Goal: Task Accomplishment & Management: Manage account settings

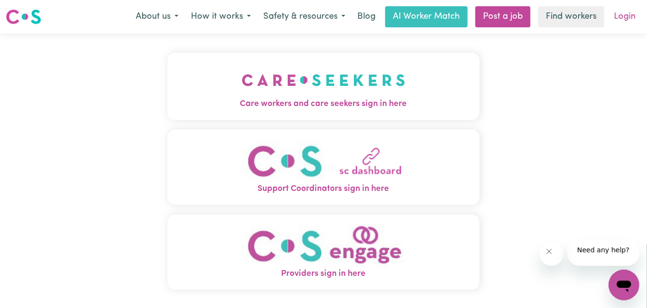
click at [610, 23] on link "Login" at bounding box center [624, 16] width 33 height 21
click at [609, 27] on link "Login" at bounding box center [624, 16] width 33 height 21
click at [384, 98] on img "Care workers and care seekers sign in here" at bounding box center [324, 79] width 164 height 35
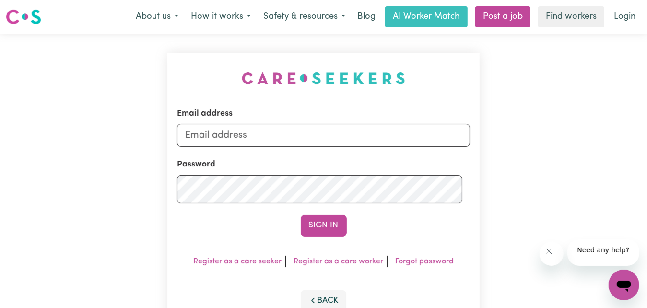
click at [384, 121] on div "Email address Password Sign In Register as a care seeker Register as a care wor…" at bounding box center [324, 192] width 324 height 316
click at [341, 147] on div "Email address" at bounding box center [323, 126] width 293 height 39
click at [337, 147] on input "Email address" at bounding box center [323, 135] width 293 height 23
type input "[EMAIL_ADDRESS][DOMAIN_NAME]"
click at [312, 236] on button "Sign In" at bounding box center [324, 225] width 46 height 21
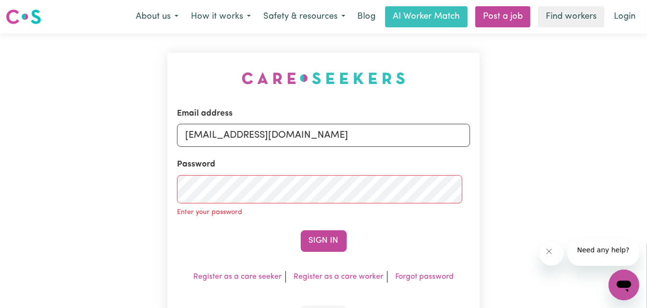
click at [312, 252] on form "Email address [EMAIL_ADDRESS][DOMAIN_NAME] Password Enter your password Sign In" at bounding box center [323, 179] width 293 height 144
click at [311, 251] on button "Sign In" at bounding box center [324, 240] width 46 height 21
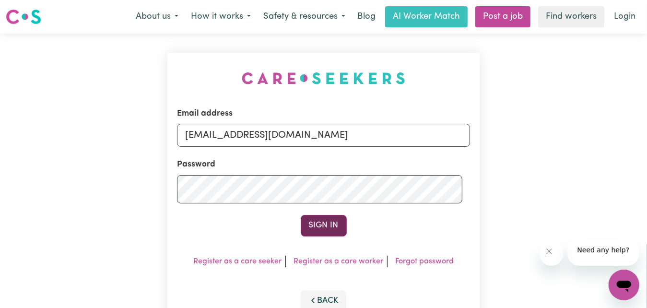
click at [306, 236] on button "Sign In" at bounding box center [324, 225] width 46 height 21
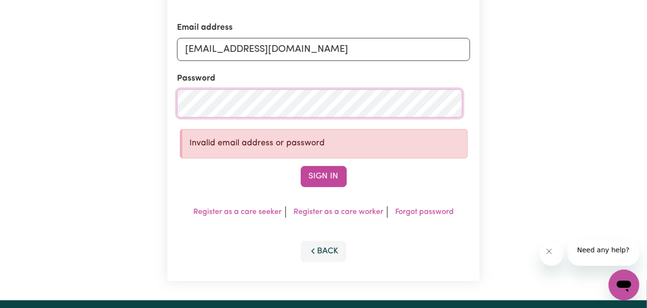
scroll to position [96, 0]
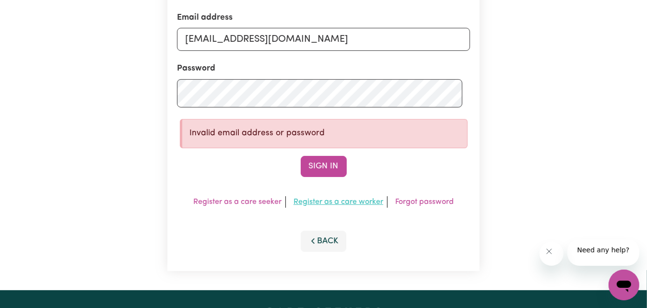
click at [333, 177] on button "Sign In" at bounding box center [324, 166] width 46 height 21
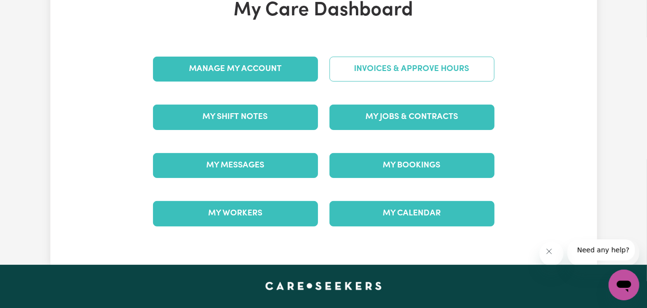
scroll to position [96, 0]
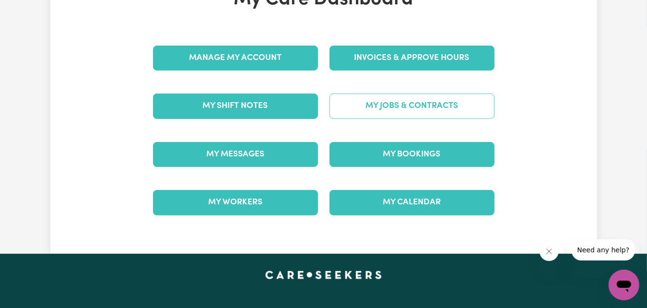
click at [406, 118] on link "My Jobs & Contracts" at bounding box center [411, 106] width 165 height 25
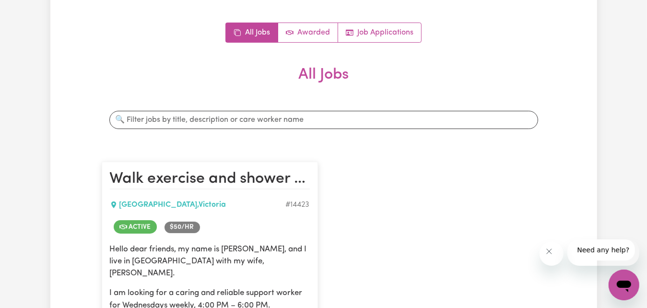
scroll to position [96, 0]
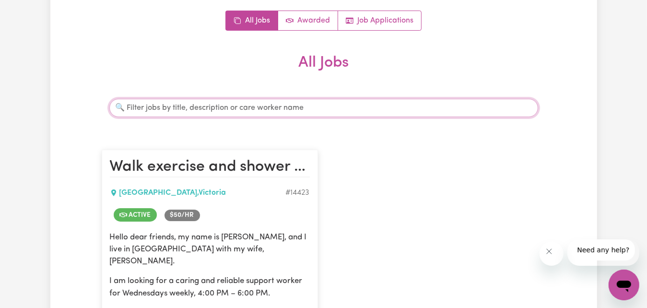
click at [372, 117] on input "Search jobs" at bounding box center [323, 108] width 429 height 18
click at [373, 117] on input "Search jobs" at bounding box center [323, 108] width 429 height 18
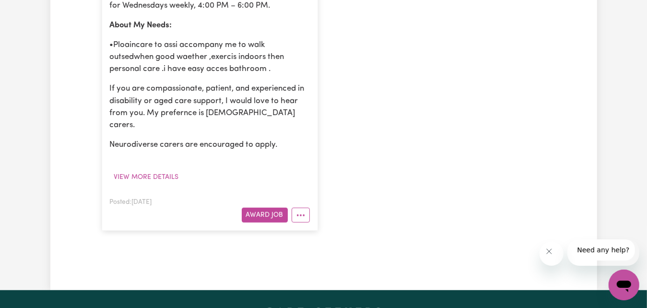
scroll to position [288, 0]
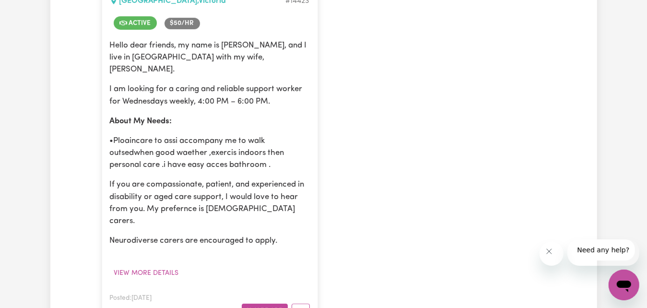
click at [199, 107] on p "I am looking for a caring and reliable support worker for Wednesdays weekly, 4:…" at bounding box center [210, 95] width 200 height 24
click at [197, 107] on p "I am looking for a caring and reliable support worker for Wednesdays weekly, 4:…" at bounding box center [210, 95] width 200 height 24
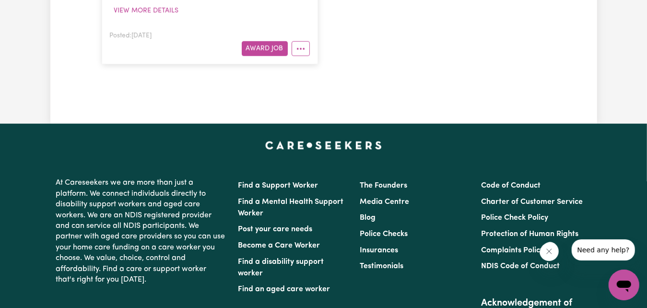
scroll to position [538, 0]
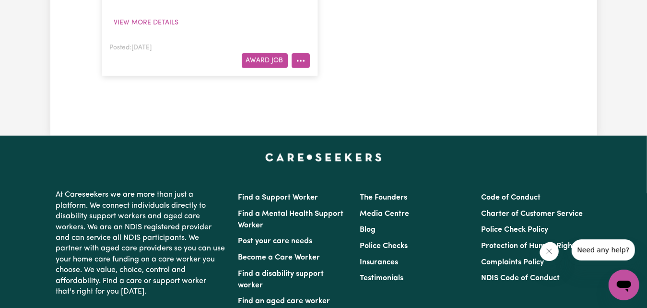
click at [299, 68] on button "More options" at bounding box center [301, 60] width 18 height 15
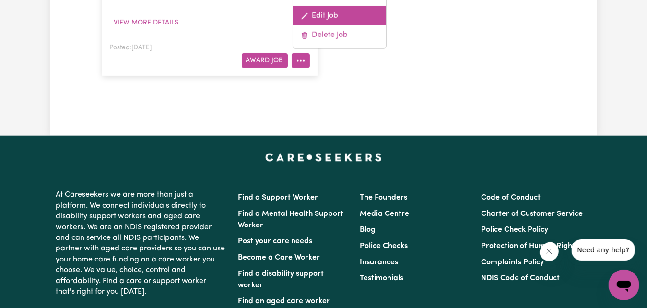
click at [318, 25] on link "Edit Job" at bounding box center [339, 15] width 93 height 19
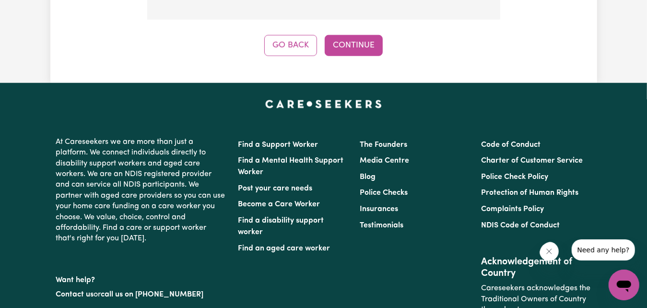
scroll to position [644, 0]
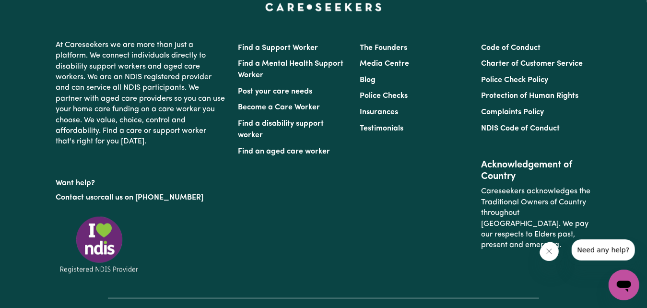
scroll to position [740, 0]
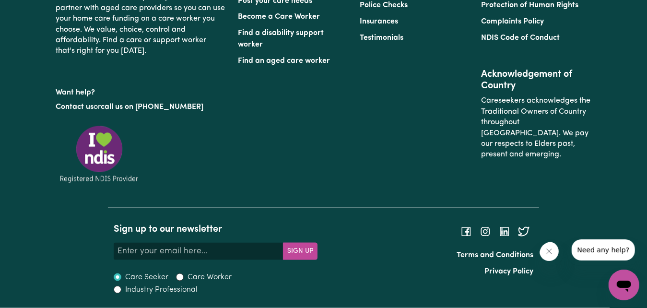
scroll to position [932, 0]
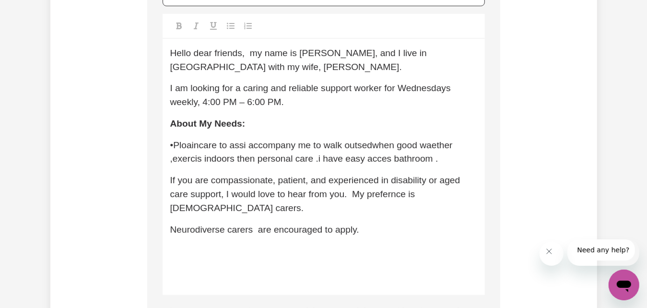
scroll to position [330, 0]
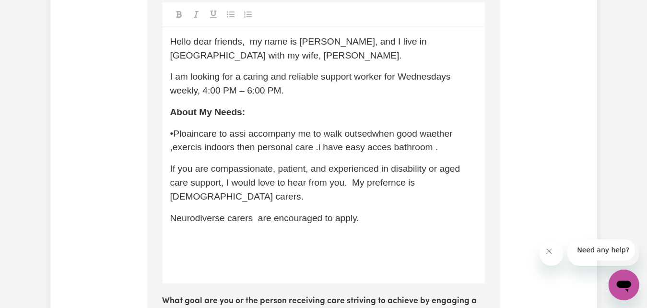
click at [270, 95] on span "I am looking for a caring and reliable support worker for Wednesdays weekly, 4:…" at bounding box center [313, 83] width 286 height 24
type input "Relieving carer for an [DEMOGRAPHIC_DATA] young boy."
click at [319, 95] on span "I am looking for a relieving acrer fot 3 sesion sattin [DATE] 15th , 4:00 PM – …" at bounding box center [324, 83] width 309 height 24
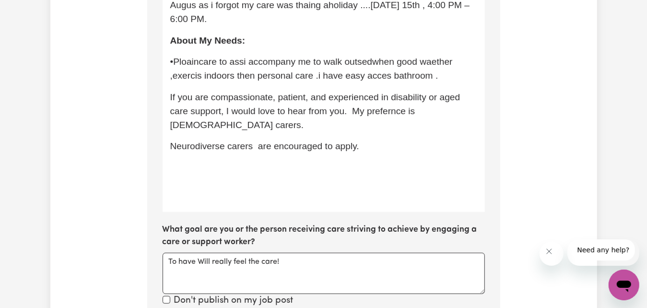
scroll to position [426, 0]
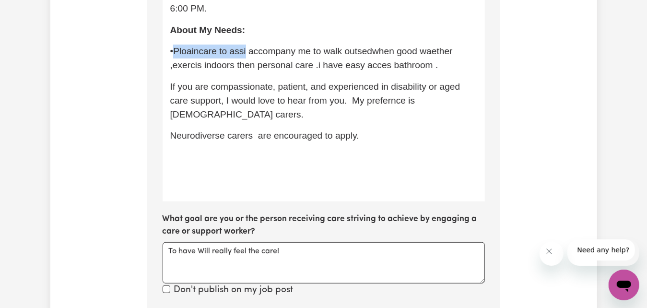
drag, startPoint x: 272, startPoint y: 223, endPoint x: 182, endPoint y: 220, distance: 90.2
click at [182, 70] on span "•Ploaincare to assi accompany me to walk outsedwhen good waether ,exercis indoo…" at bounding box center [312, 58] width 285 height 24
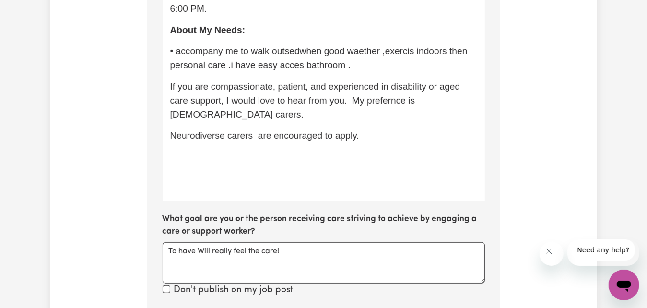
click at [338, 70] on span "• accompany me to walk outsedwhen good waether ,exercis indoors then personal c…" at bounding box center [320, 58] width 300 height 24
click at [309, 70] on span "• accompany me to walk outsed,encourage exeris program , personal care .i have …" at bounding box center [323, 58] width 306 height 24
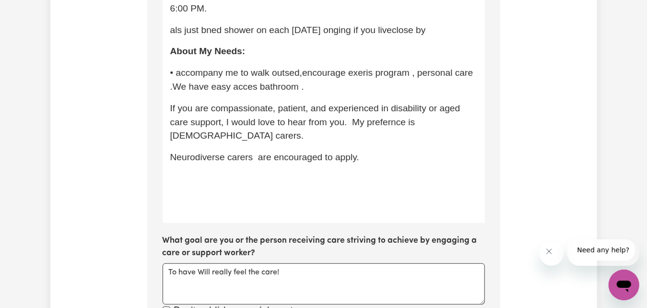
click at [178, 35] on span "als just bned shower on each [DATE] onging if you liveclose by" at bounding box center [298, 30] width 256 height 10
click at [194, 35] on span "Also i just need a shower on each [DATE] onging if you liveclose by" at bounding box center [307, 30] width 274 height 10
click at [247, 37] on p "Also i just need a shower on each [DATE] onging if you live close by" at bounding box center [323, 31] width 307 height 14
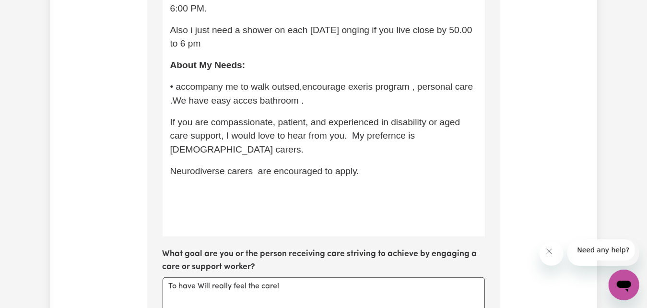
click at [249, 49] on span "Also i just need a shower on each [DATE] onging if you live close by 50.00 to 6…" at bounding box center [322, 37] width 305 height 24
click at [288, 49] on span "Also i just need a shower on each [DATE] onging if you live close by 5.00 to 6 …" at bounding box center [320, 37] width 300 height 24
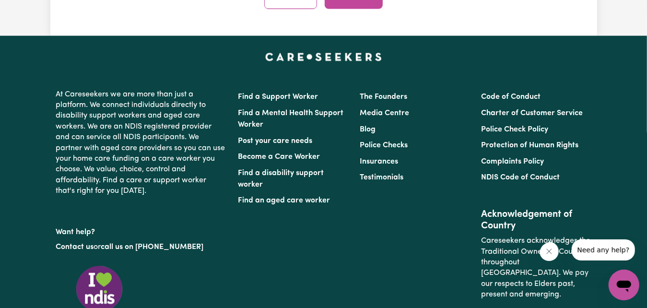
scroll to position [1097, 0]
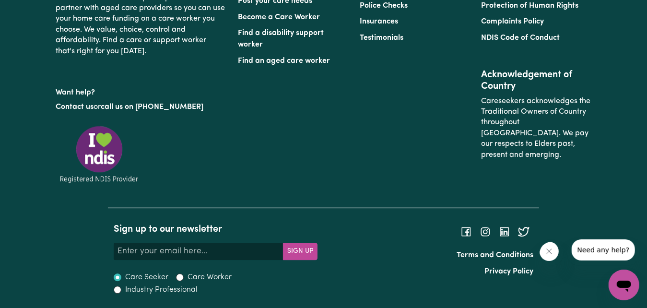
scroll to position [1673, 0]
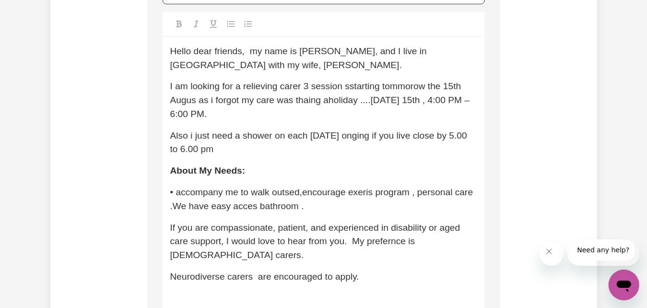
scroll to position [330, 0]
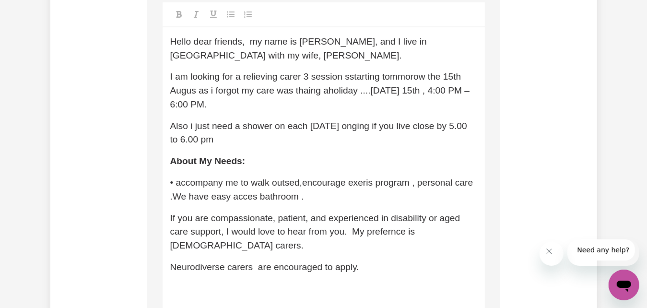
click at [400, 109] on span "I am looking for a relieving carer 3 session sstarting tommorow the 15th Augus …" at bounding box center [321, 90] width 302 height 38
click at [313, 109] on span "I am looking for a relieving carer 3 session starting tommorow the 15th Augus a…" at bounding box center [321, 90] width 302 height 38
click at [320, 109] on span "I am looking for a relieving carer 3 session starting tommorow the [DATE] as i …" at bounding box center [320, 90] width 300 height 38
click at [317, 109] on span "I am looking for a relieving carer 3 session starting tommorow the [DATE] as i …" at bounding box center [320, 90] width 300 height 38
click at [341, 109] on span "I am looking for a relieving carer 3 session starting tommorow the [DATE], as i…" at bounding box center [321, 90] width 303 height 38
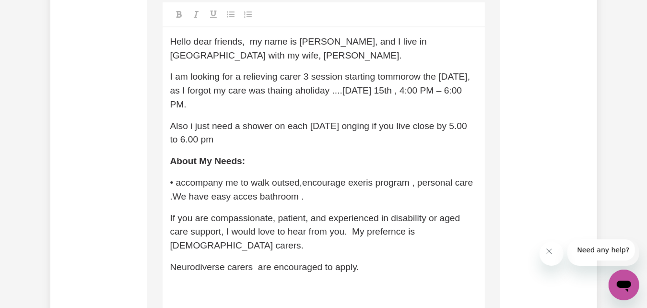
click at [398, 109] on span "I am looking for a relieving carer 3 session starting tommorow the [DATE], as I…" at bounding box center [321, 90] width 303 height 38
click at [290, 109] on span "I am looking for a relieving carer 3 session starting tommorow the [DATE], as I…" at bounding box center [322, 90] width 305 height 38
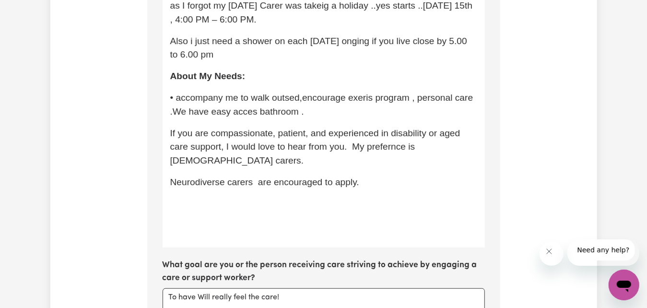
scroll to position [426, 0]
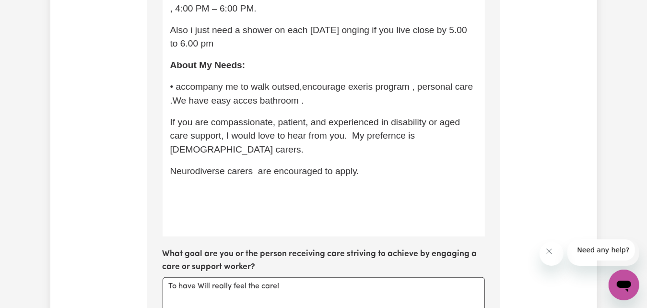
click at [199, 49] on span "Also i just need a shower on each [DATE] onging if you live close by 5.00 to 6.…" at bounding box center [320, 37] width 300 height 24
click at [239, 49] on span "Also, i just need a shower on each [DATE] onging if you live close by 5.00 to 6…" at bounding box center [321, 37] width 302 height 24
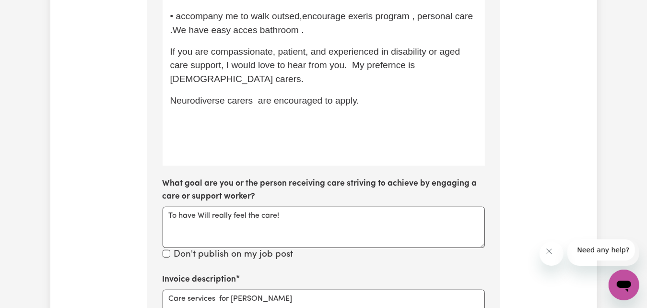
scroll to position [522, 0]
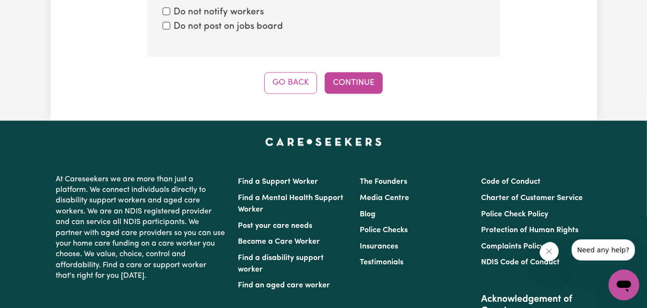
scroll to position [1097, 0]
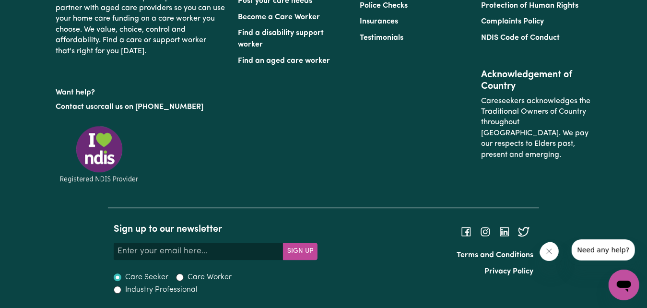
scroll to position [1769, 0]
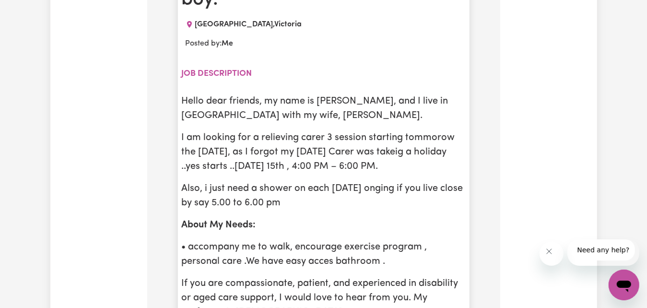
scroll to position [0, 0]
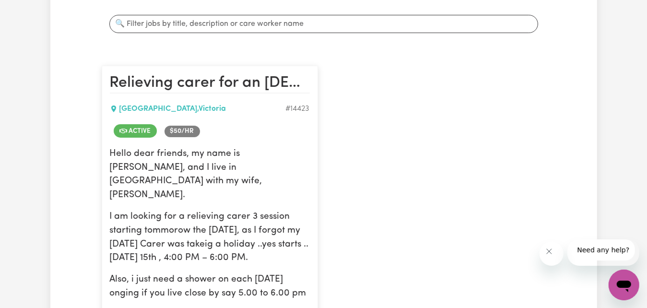
scroll to position [192, 0]
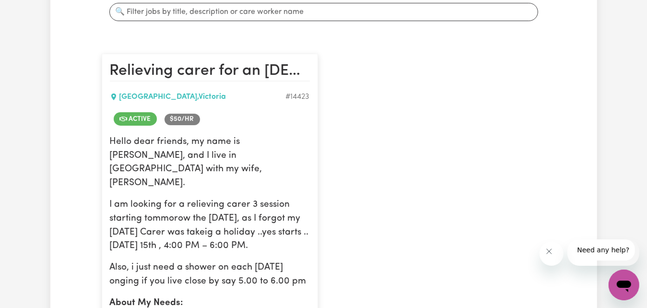
click at [200, 125] on span "$ 50 /hr" at bounding box center [182, 120] width 35 height 12
click at [595, 253] on span "Need any help?" at bounding box center [603, 250] width 52 height 8
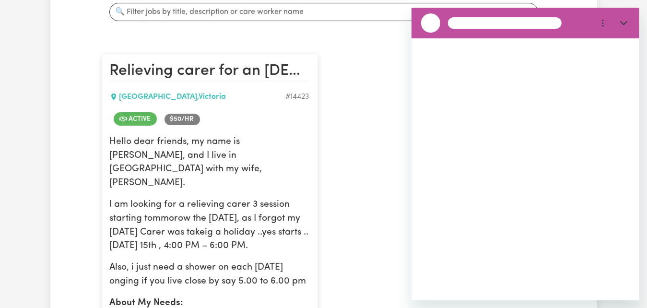
scroll to position [0, 0]
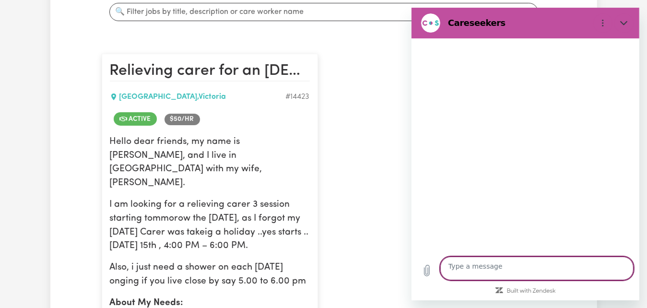
type textarea "x"
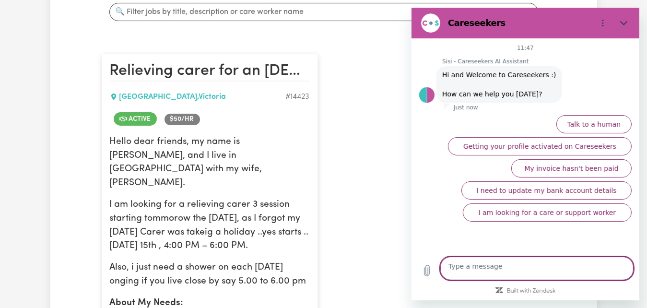
type textarea "h"
type textarea "x"
type textarea "ho"
type textarea "x"
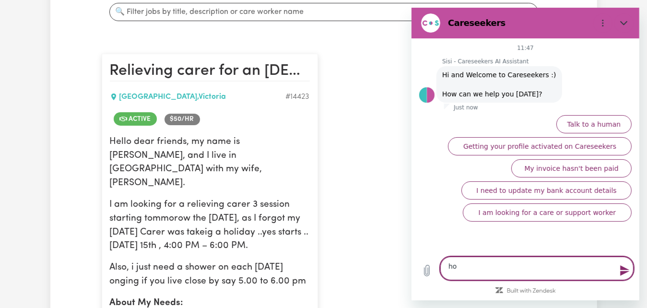
type textarea "how"
type textarea "x"
type textarea "how"
type textarea "x"
type textarea "how t"
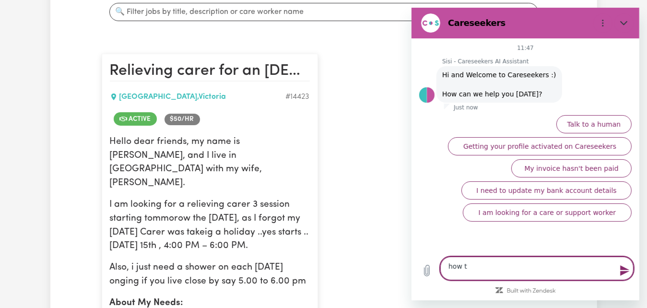
type textarea "x"
type textarea "how to"
type textarea "x"
type textarea "how to"
type textarea "x"
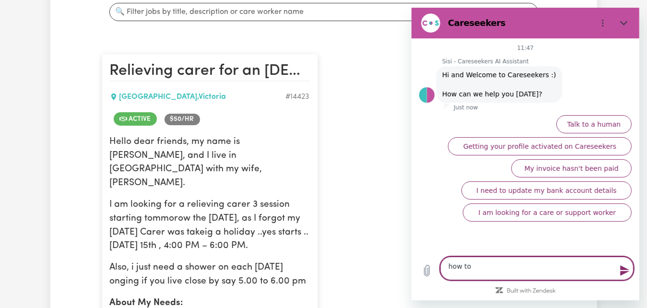
type textarea "how to u"
type textarea "x"
type textarea "how to up"
type textarea "x"
type textarea "how to up"
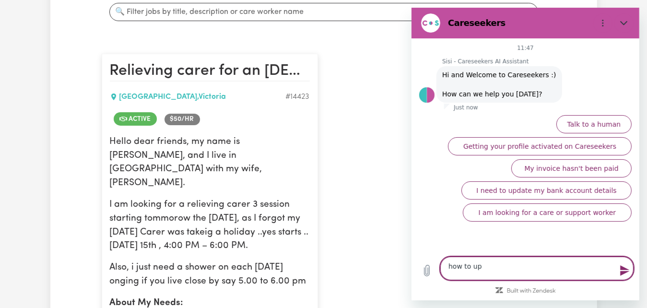
type textarea "x"
type textarea "how to up t"
type textarea "x"
type textarea "how to up th"
type textarea "x"
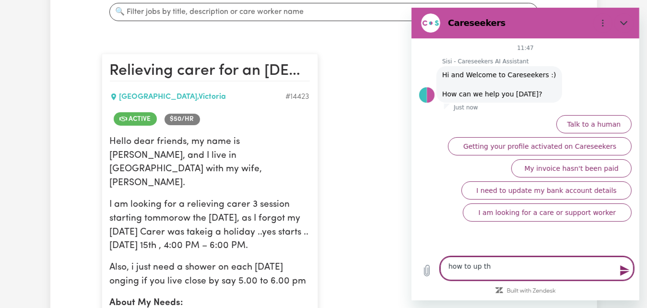
type textarea "how to up thh"
type textarea "x"
type textarea "how to up thho"
type textarea "x"
type textarea "how to up thhou"
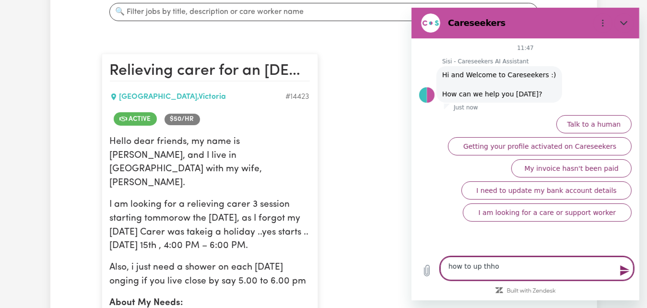
type textarea "x"
type textarea "how to up thhour"
type textarea "x"
type textarea "how to up thhourl"
type textarea "x"
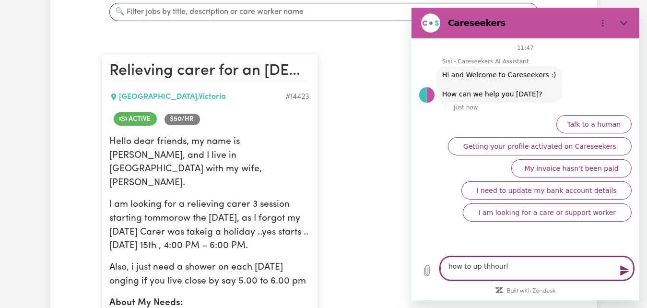
type textarea "how to up thhourly"
type textarea "x"
type textarea "how to up thhourlys"
type textarea "x"
type textarea "how to up thhourlysr"
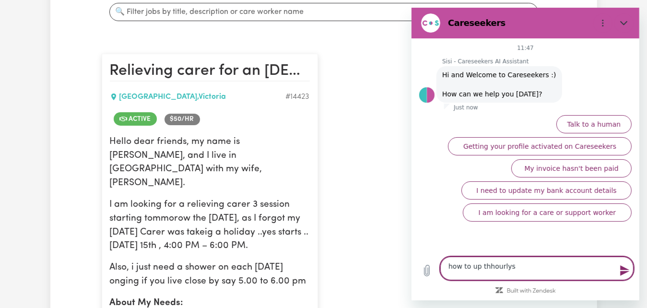
type textarea "x"
type textarea "how to up thhourlysre"
type textarea "x"
type textarea "how to up thhourlysre"
type textarea "x"
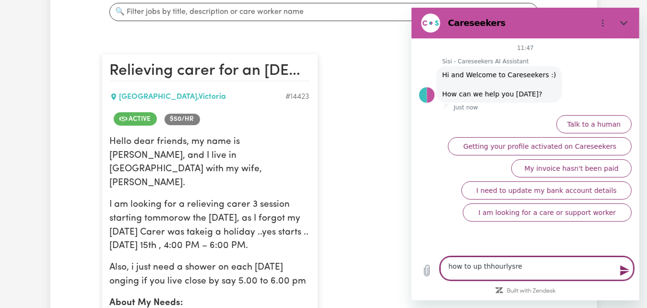
type textarea "how to up thhourlysre t"
type textarea "x"
type textarea "how to up thhourlysre to"
type textarea "x"
type textarea "how to up thhourlysre to"
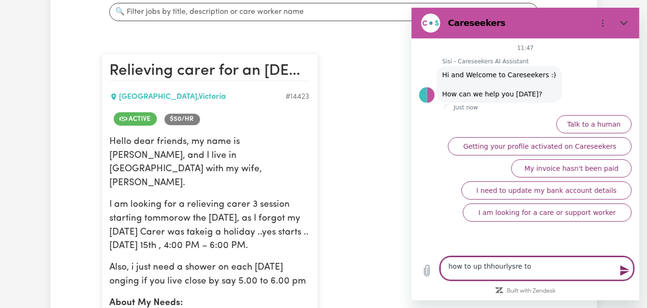
type textarea "x"
type textarea "how to up thhourlysre to f"
type textarea "x"
type textarea "how to up thhourlysre to fi"
type textarea "x"
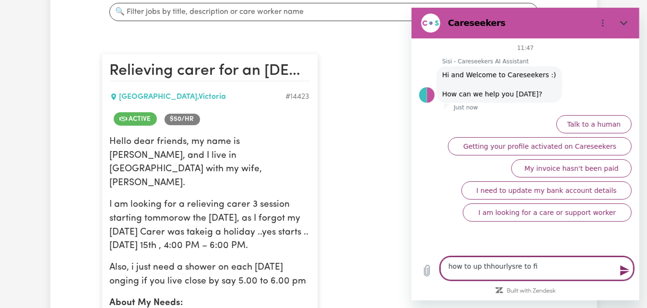
type textarea "how to up thhourlysre to fin"
type textarea "x"
type textarea "how to up thhourlysre to find"
type textarea "x"
type textarea "how to up thhourlysre to find"
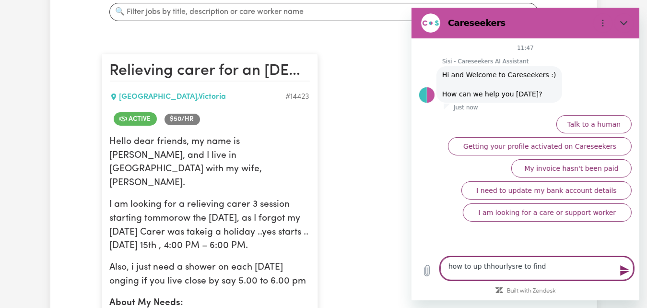
type textarea "x"
type textarea "how to up thhourlysre to find m"
type textarea "x"
type textarea "how to up thhourlysre to find mo"
type textarea "x"
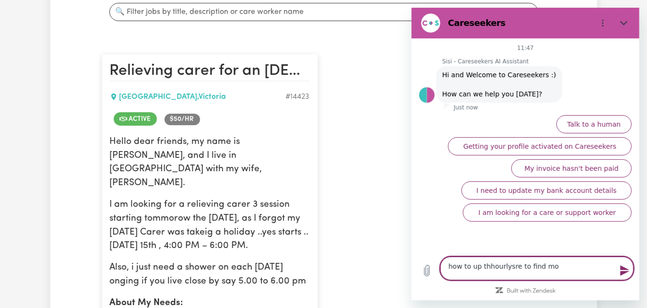
type textarea "how to up thhourlysre to find mor"
type textarea "x"
type textarea "how to up thhourlysre to find more"
type textarea "x"
type textarea "how to up thhourlysre to find more"
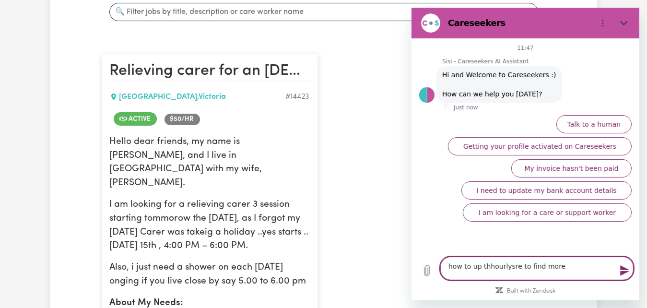
type textarea "x"
type textarea "how to up thhourlysre to find more w"
type textarea "x"
type textarea "how to up thhourlysre to find more wo"
type textarea "x"
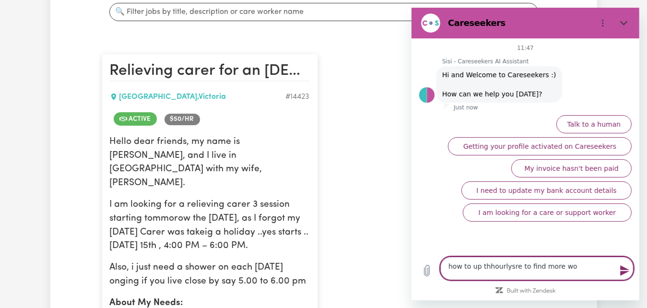
type textarea "how to up thhourlysre to find more wor"
type textarea "x"
type textarea "how to up thhourlysre to find more work"
type textarea "x"
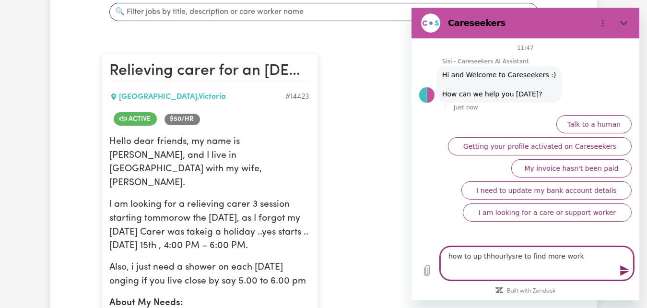
type textarea "how to up thhourlysre to find more worke"
type textarea "x"
type textarea "how to up thhourlysre to find more worker"
type textarea "x"
type textarea "how to up thhourlysre to find more workers"
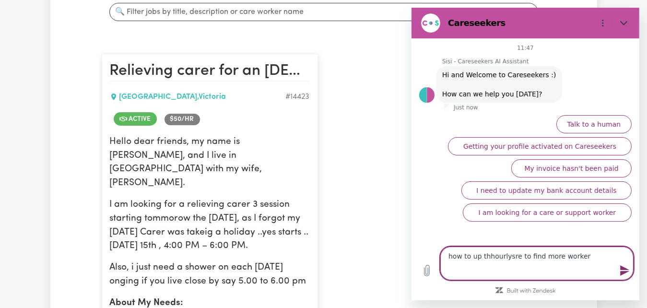
type textarea "x"
type textarea "how to up thhourlysre to find more workers"
type textarea "x"
type textarea "how to up thhourlysre to find more workers ?"
type textarea "x"
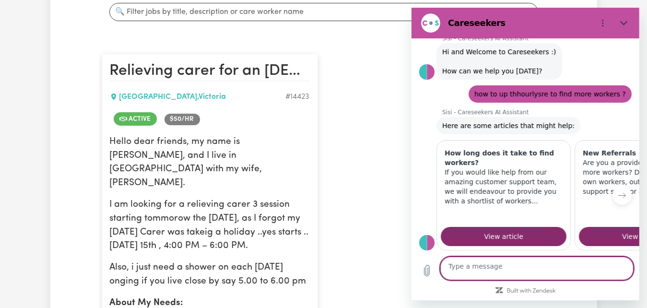
scroll to position [119, 0]
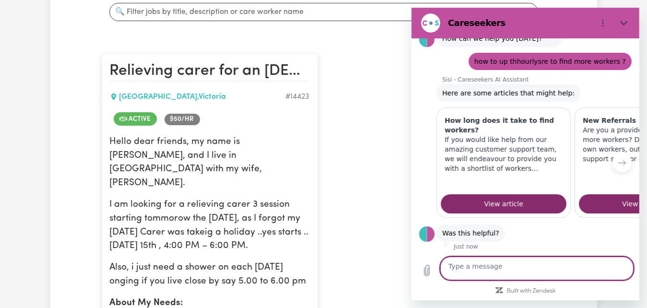
type textarea "x"
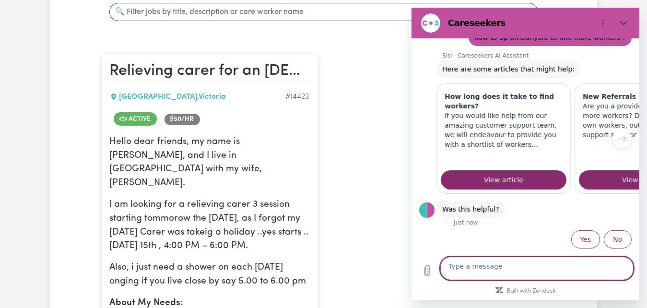
scroll to position [189, 0]
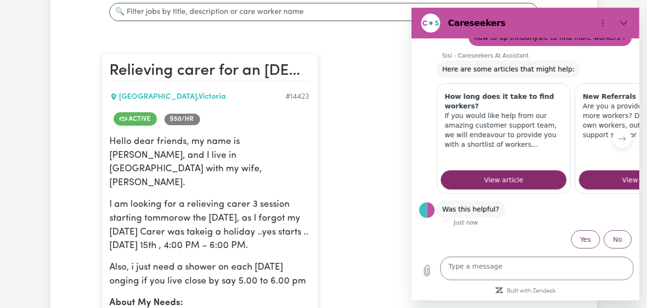
click at [469, 251] on div "Type a message x" at bounding box center [525, 268] width 228 height 35
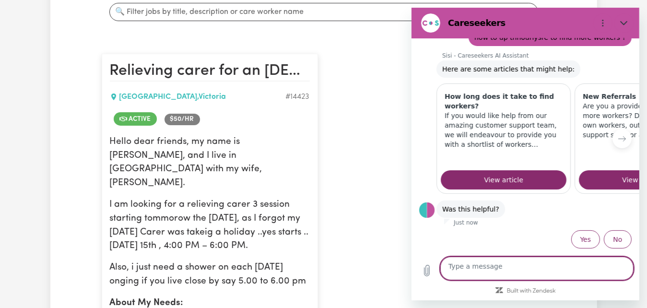
click at [462, 258] on textarea at bounding box center [536, 269] width 193 height 24
type textarea "c"
type textarea "x"
type textarea "ca"
type textarea "x"
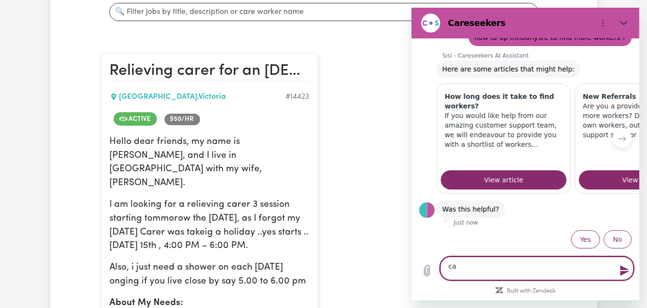
type textarea "can"
type textarea "x"
type textarea "can"
type textarea "x"
type textarea "can i"
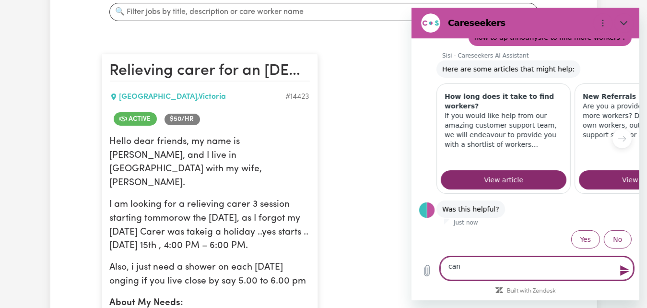
type textarea "x"
type textarea "can i"
type textarea "x"
type textarea "can i c"
type textarea "x"
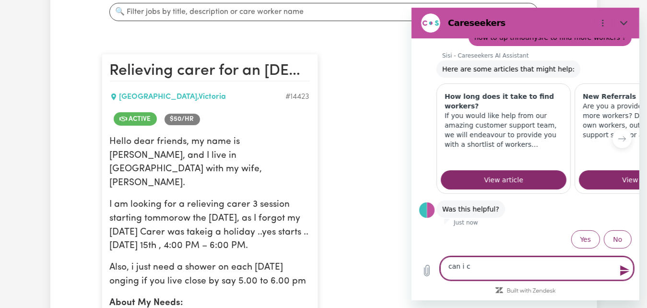
type textarea "can i ch"
type textarea "x"
type textarea "can i cha"
type textarea "x"
type textarea "can i chan"
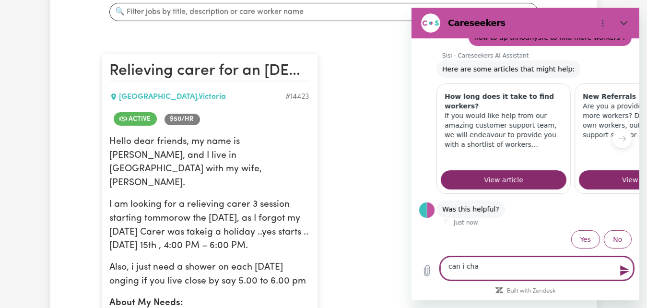
type textarea "x"
type textarea "can i [PERSON_NAME]"
type textarea "x"
type textarea "can i change"
type textarea "x"
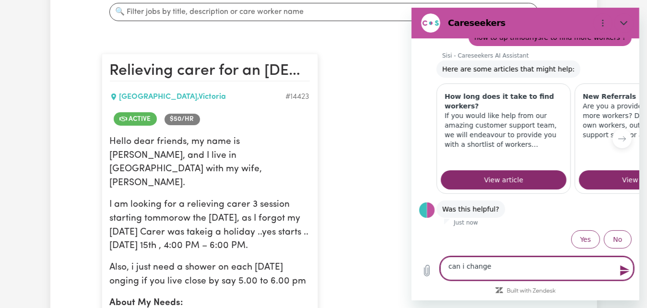
type textarea "can i change"
type textarea "x"
type textarea "can i change u"
type textarea "x"
type textarea "can i change up"
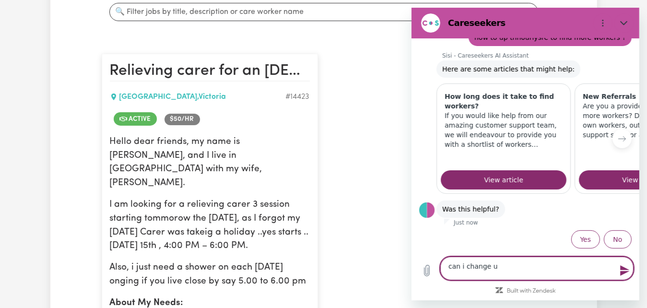
type textarea "x"
type textarea "can i change upd"
type textarea "x"
type textarea "can i change upda"
type textarea "x"
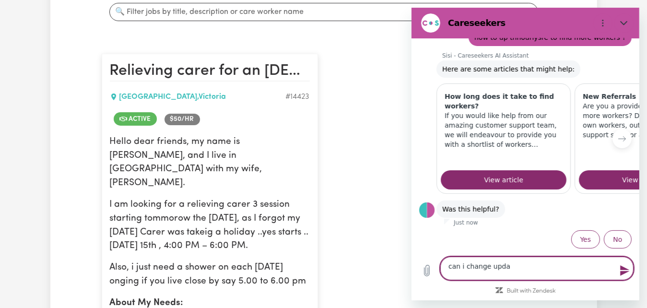
type textarea "can i change updat"
type textarea "x"
type textarea "can i change updat"
type textarea "x"
type textarea "can i change updat t"
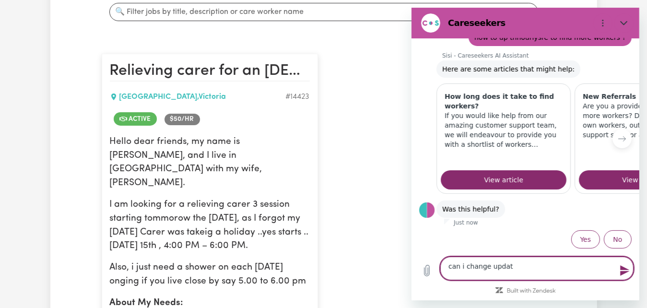
type textarea "x"
type textarea "can i change updat th"
type textarea "x"
type textarea "can i change updat the"
type textarea "x"
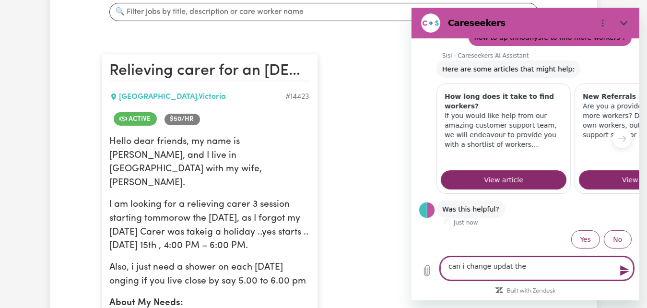
type textarea "can i change updat the"
type textarea "x"
type textarea "can i change updat the $"
type textarea "x"
type textarea "can i change updat the $p"
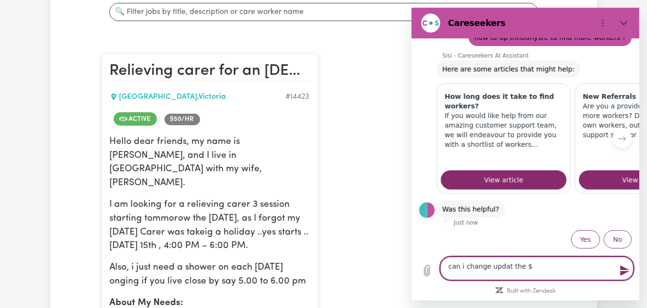
type textarea "x"
type textarea "can i change updat the $pe"
type textarea "x"
type textarea "can i change updat the $per"
type textarea "x"
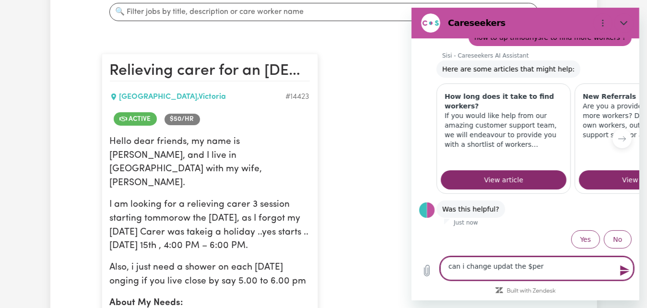
type textarea "can i change updat the $per"
type textarea "x"
type textarea "can i change updat the $per h"
type textarea "x"
type textarea "can i change updat the $per ho"
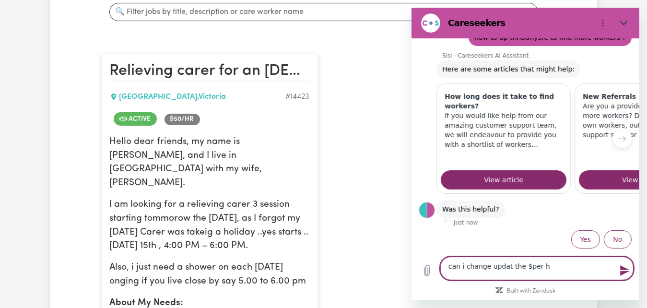
type textarea "x"
type textarea "can i change updat the $per hou"
type textarea "x"
type textarea "can i change updat the $per hout"
type textarea "x"
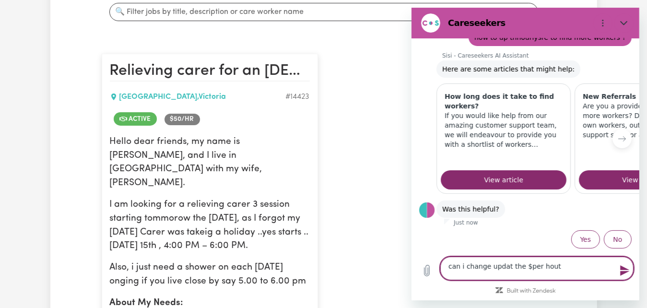
type textarea "can i change updat the $per hout"
type textarea "x"
type textarea "can i change updat the $per hout w"
type textarea "x"
type textarea "can i change updat the $per hout wi"
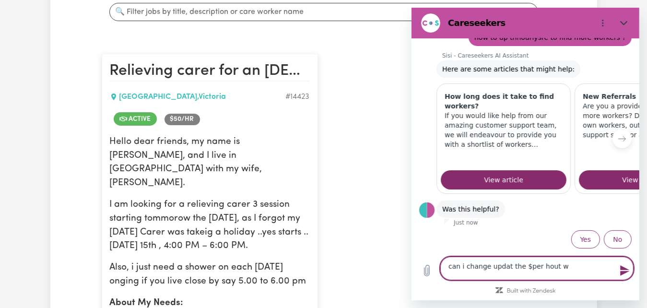
type textarea "x"
type textarea "can i change updat the $per [PERSON_NAME]"
type textarea "x"
type textarea "can i change updat the $per hout will"
type textarea "x"
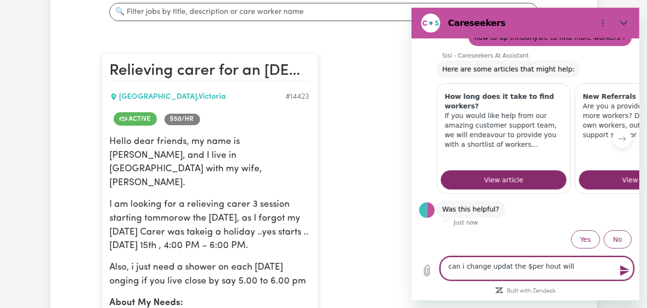
type textarea "can i change updat the $per hout will"
type textarea "x"
type textarea "can i change updat the $per hout will t"
type textarea "x"
type textarea "can i change updat the $per hout will th"
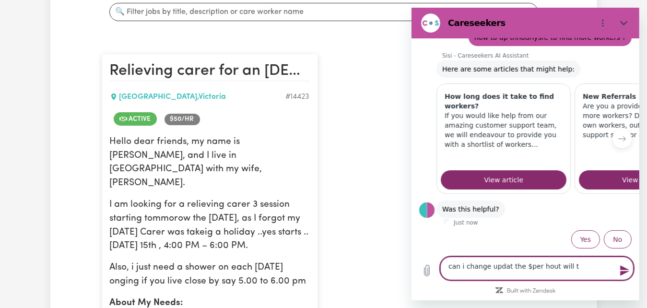
type textarea "x"
type textarea "can i change updat the $per hout will tha"
type textarea "x"
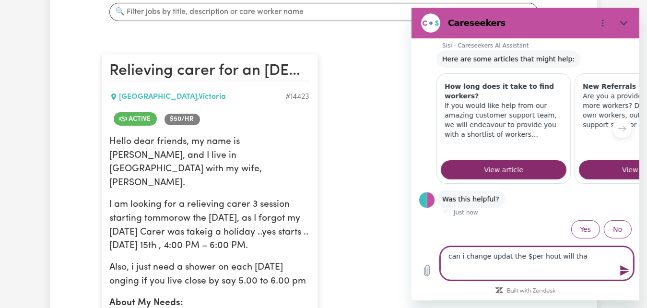
type textarea "can i change updat the $per hout will tha"
type textarea "x"
type textarea "can i change updat the $per hout will tha h"
type textarea "x"
type textarea "can i change updat the $per hout will tha he"
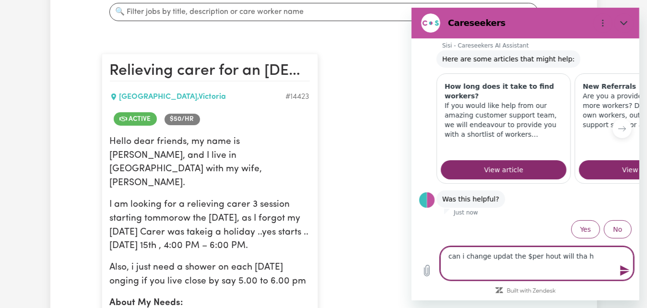
type textarea "x"
type textarea "can i change updat the $per hout will tha hel"
type textarea "x"
type textarea "can i change updat the $per hout will tha help"
type textarea "x"
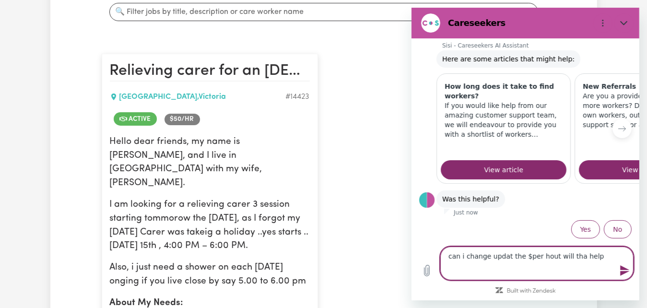
type textarea "can i change updat the $per hout will tha help?"
type textarea "x"
type textarea "can i change updat the $per hou will tha help?"
type textarea "x"
type textarea "can i change updat the $per hour will tha help?"
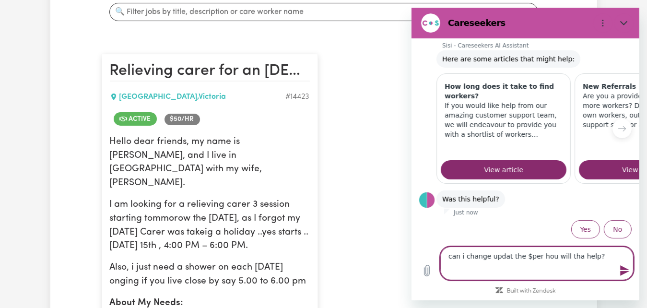
type textarea "x"
click at [529, 253] on textarea "can i change updat the $per hour will tha help?" at bounding box center [536, 264] width 193 height 34
type textarea "can i change update the $per hour will tha help?"
type textarea "x"
click at [470, 266] on textarea "can i change update the $per hour will tha help?" at bounding box center [536, 264] width 193 height 34
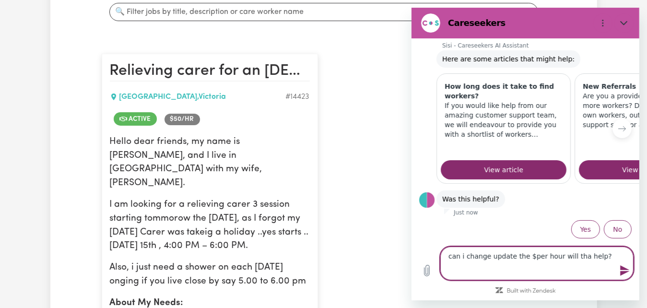
type textarea "can i change update the $per hour will that help?"
type textarea "x"
type textarea "can i change update the $per hour will that help?"
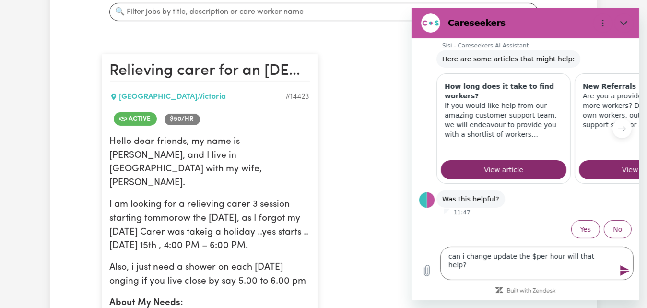
click at [620, 265] on icon "Send message" at bounding box center [625, 271] width 12 height 12
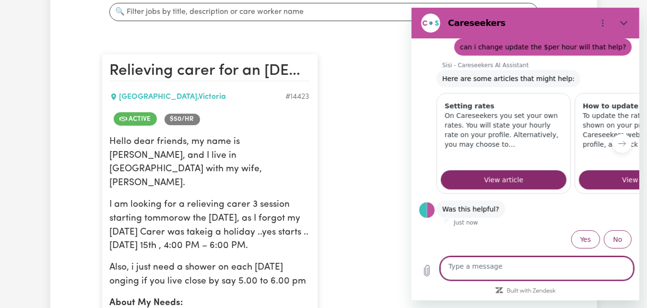
scroll to position [433, 0]
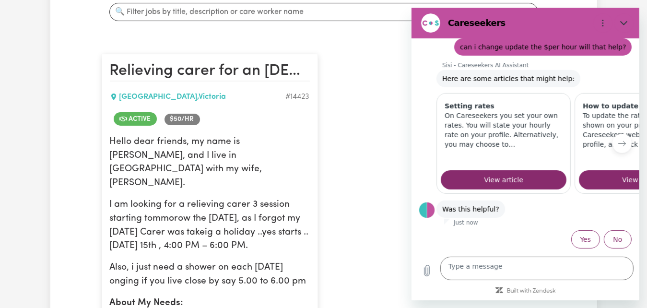
click at [618, 140] on icon "Next item" at bounding box center [622, 144] width 8 height 8
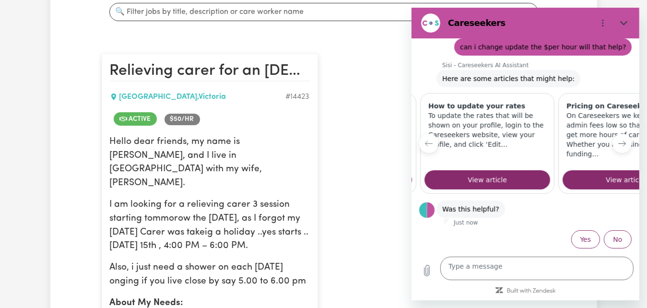
scroll to position [0, 156]
click at [612, 134] on button "Next item" at bounding box center [621, 143] width 19 height 19
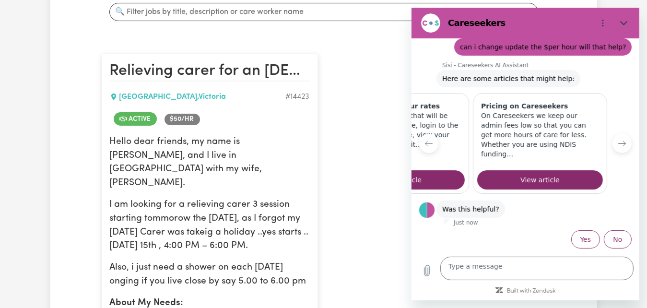
scroll to position [0, 306]
click at [426, 134] on button "Previous item" at bounding box center [428, 143] width 19 height 19
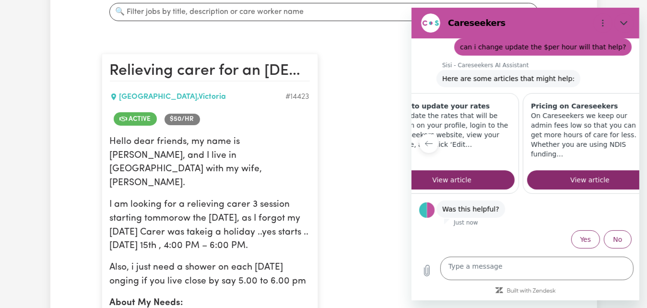
scroll to position [0, 156]
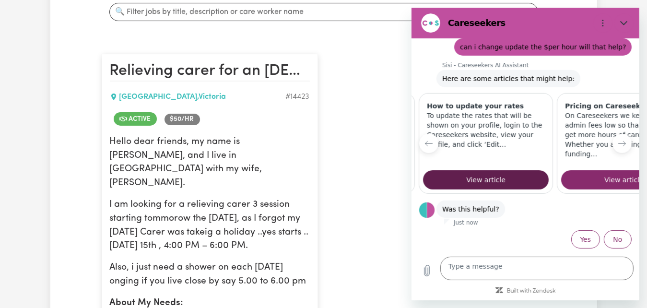
click at [502, 174] on span "View article" at bounding box center [485, 180] width 39 height 12
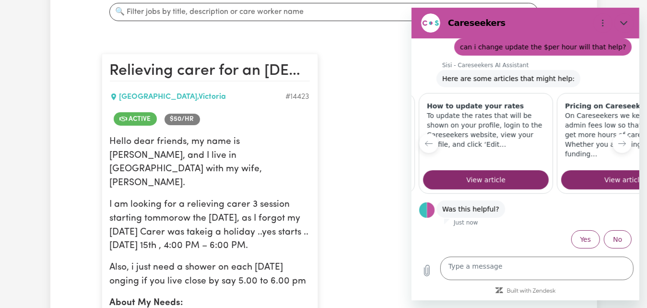
click at [624, 27] on icon "Close" at bounding box center [624, 23] width 8 height 8
type textarea "x"
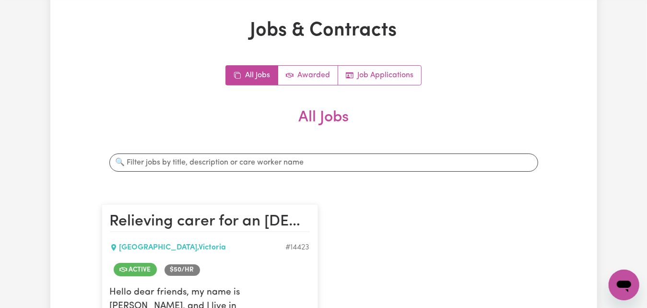
scroll to position [0, 0]
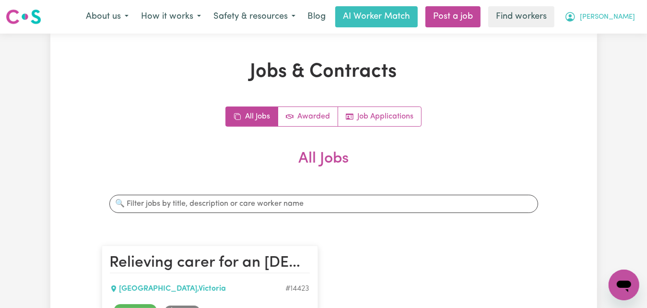
click at [590, 23] on span "[PERSON_NAME]" at bounding box center [607, 17] width 55 height 11
click at [576, 47] on link "My Dashboard" at bounding box center [603, 37] width 76 height 18
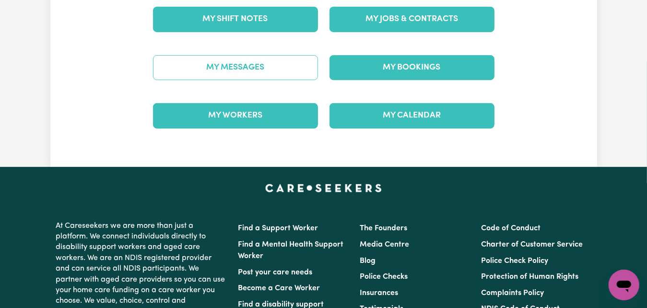
scroll to position [192, 0]
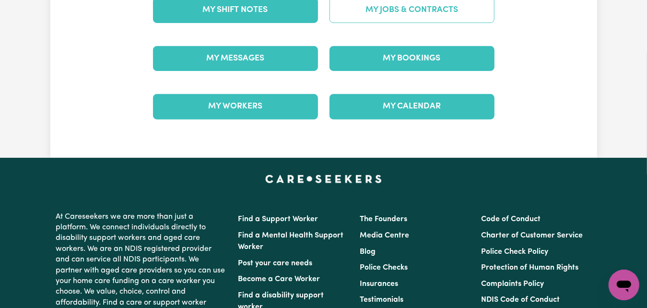
click at [393, 23] on link "My Jobs & Contracts" at bounding box center [411, 10] width 165 height 25
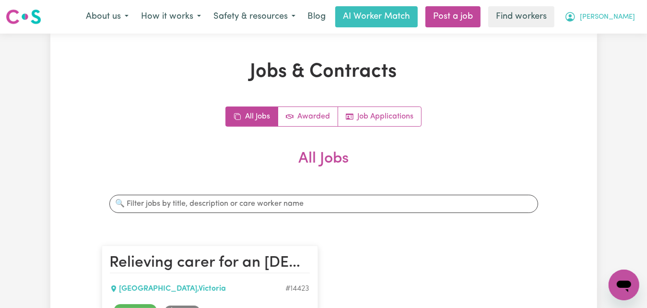
click at [595, 23] on span "[PERSON_NAME]" at bounding box center [607, 17] width 55 height 11
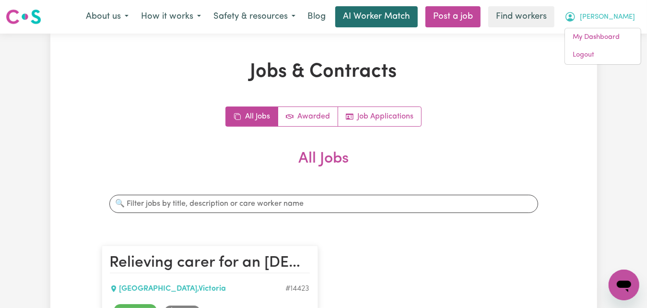
click at [411, 27] on link "AI Worker Match" at bounding box center [376, 16] width 82 height 21
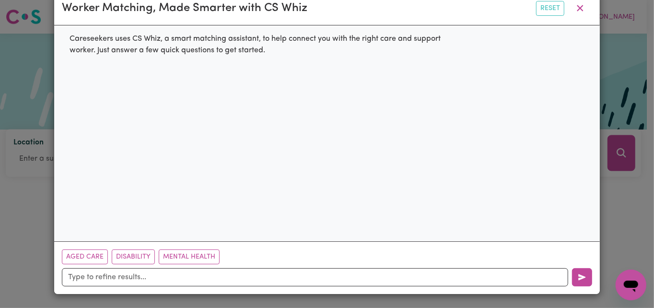
scroll to position [48, 0]
click at [102, 249] on button "Aged Care" at bounding box center [85, 256] width 46 height 15
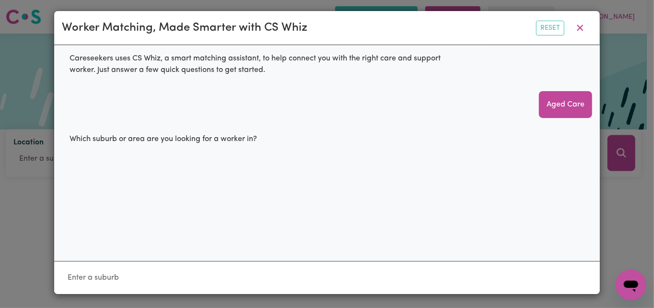
scroll to position [24, 0]
click at [133, 261] on div at bounding box center [327, 277] width 546 height 33
click at [84, 261] on div at bounding box center [327, 277] width 546 height 33
click at [540, 104] on div "Aged Care" at bounding box center [565, 104] width 53 height 27
drag, startPoint x: 219, startPoint y: 197, endPoint x: 235, endPoint y: 184, distance: 20.9
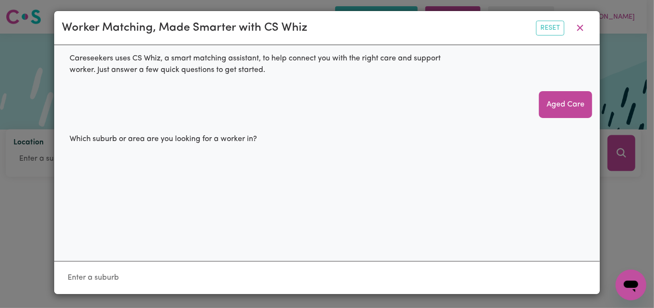
click at [220, 196] on div "Careseekers uses CS Whiz, a smart matching assistant, to help connect you with …" at bounding box center [327, 152] width 546 height 215
drag, startPoint x: 148, startPoint y: 198, endPoint x: 93, endPoint y: 248, distance: 74.4
click at [93, 248] on div "Careseekers uses CS Whiz, a smart matching assistant, to help connect you with …" at bounding box center [327, 152] width 546 height 215
drag, startPoint x: 93, startPoint y: 248, endPoint x: 104, endPoint y: 275, distance: 29.7
click at [104, 275] on div at bounding box center [327, 277] width 546 height 33
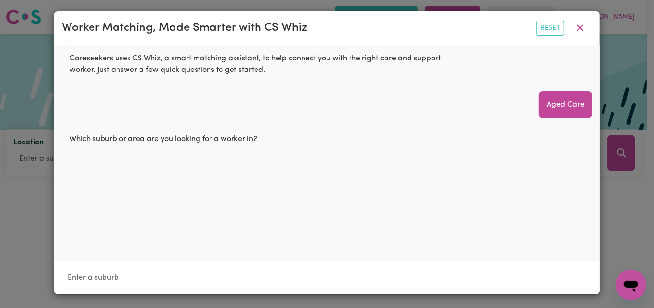
scroll to position [0, 0]
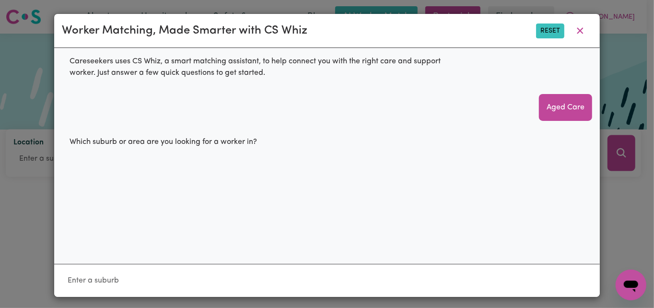
click at [542, 38] on button "Reset" at bounding box center [550, 31] width 28 height 15
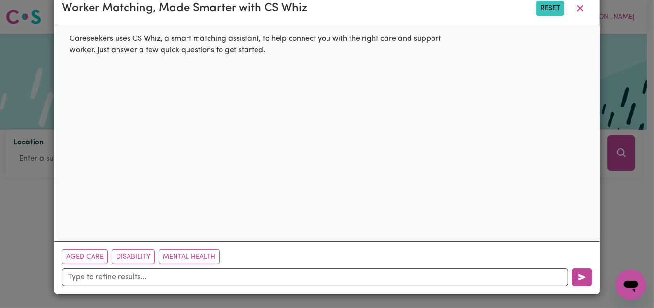
scroll to position [48, 0]
click at [87, 249] on button "Aged Care" at bounding box center [85, 256] width 46 height 15
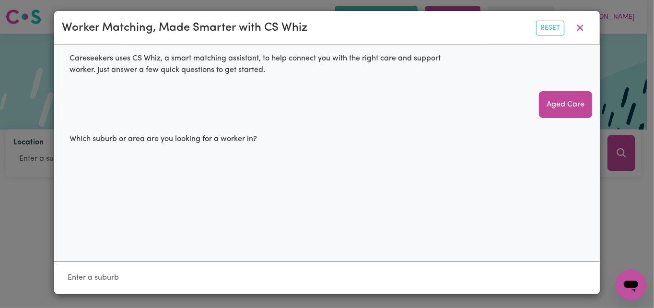
scroll to position [24, 0]
click at [91, 269] on input "Location" at bounding box center [327, 277] width 530 height 17
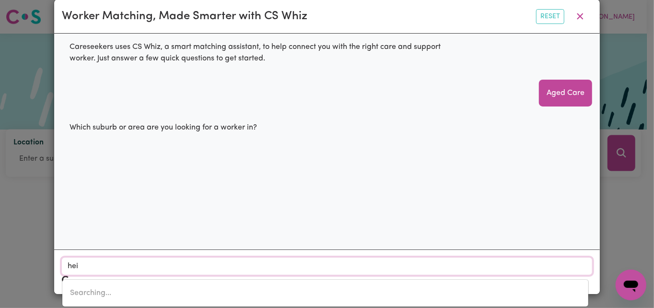
type input "[PERSON_NAME]"
type input "[PERSON_NAME][GEOGRAPHIC_DATA], 3084"
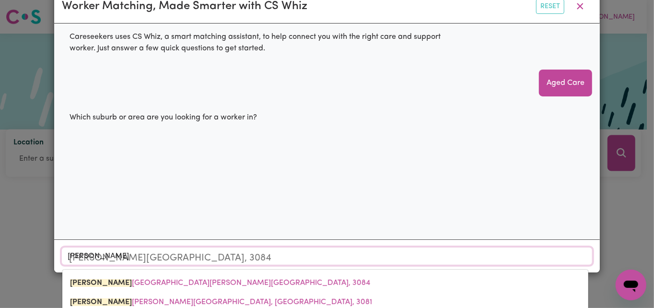
scroll to position [120, 0]
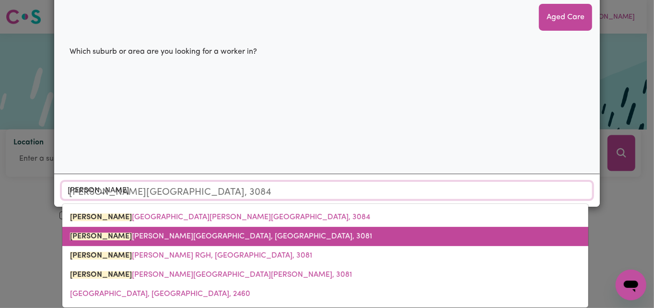
click at [127, 233] on span "[PERSON_NAME][GEOGRAPHIC_DATA], [GEOGRAPHIC_DATA], 3081" at bounding box center [221, 237] width 302 height 8
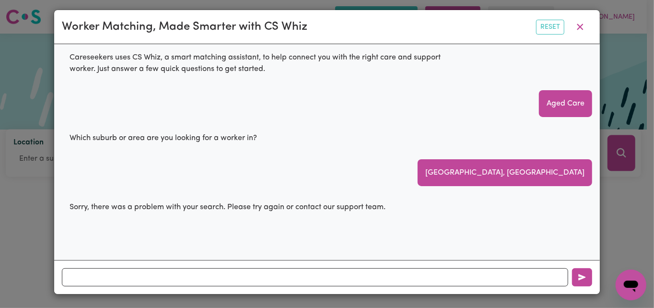
scroll to position [0, 0]
click at [581, 272] on button "button" at bounding box center [582, 277] width 20 height 18
click at [609, 254] on div "Worker Matching, Made Smarter with CS Whiz Reset Careseekers uses CS Whiz, a sm…" at bounding box center [327, 154] width 654 height 308
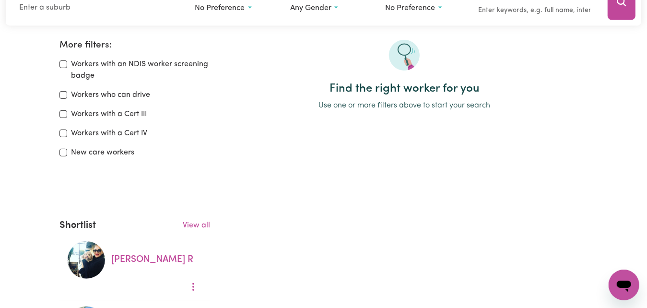
scroll to position [192, 0]
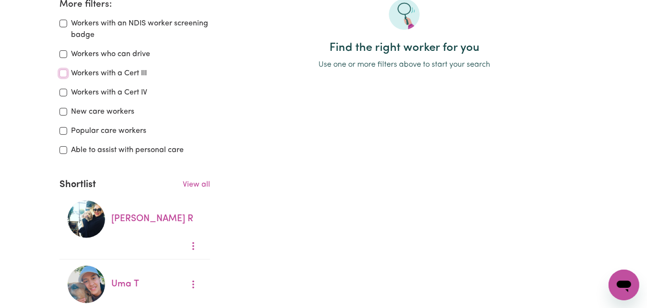
click at [63, 77] on input "Workers with a Cert III" at bounding box center [63, 74] width 8 height 8
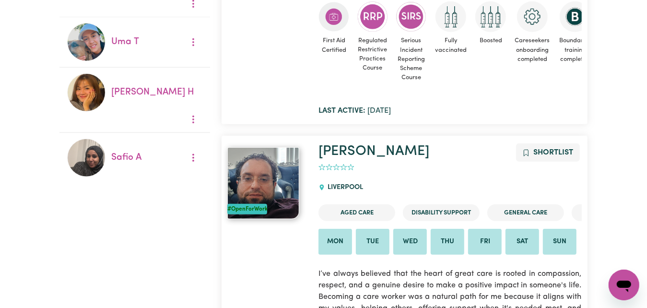
scroll to position [423, 0]
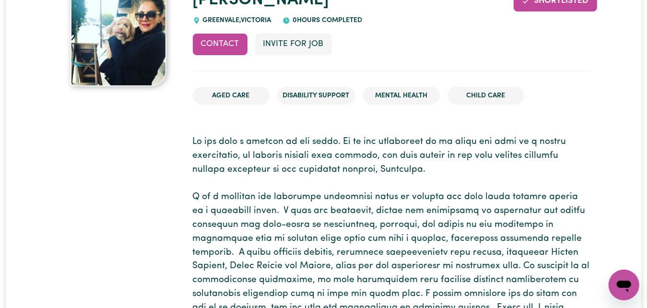
scroll to position [96, 0]
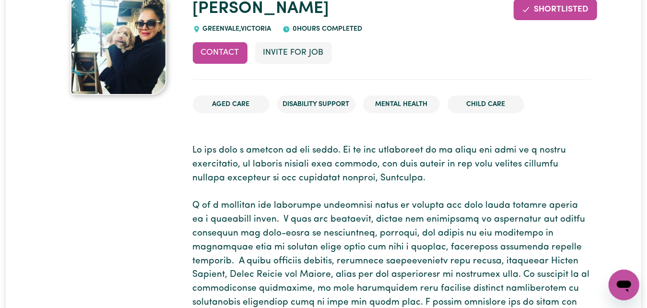
click at [457, 80] on div "Contact Invite for Job Shortlisted" at bounding box center [392, 60] width 399 height 37
click at [332, 63] on button "Invite for Job" at bounding box center [293, 52] width 77 height 21
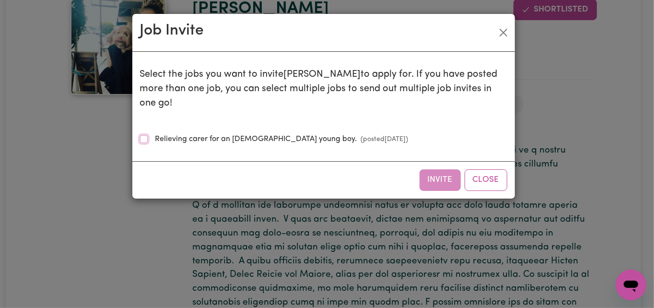
drag, startPoint x: 147, startPoint y: 174, endPoint x: 170, endPoint y: 187, distance: 26.2
click at [146, 143] on input "Relieving carer for an [DEMOGRAPHIC_DATA] young boy. (posted [DATE] )" at bounding box center [144, 139] width 8 height 8
click at [420, 190] on button "Invite" at bounding box center [440, 179] width 41 height 21
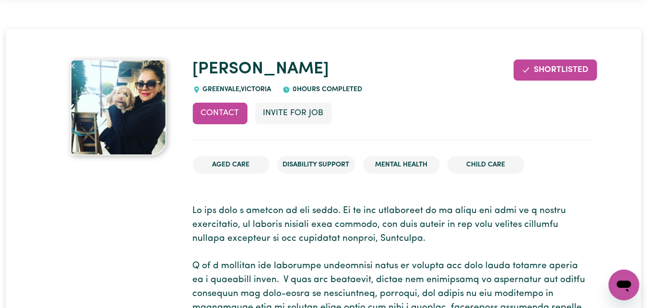
scroll to position [0, 0]
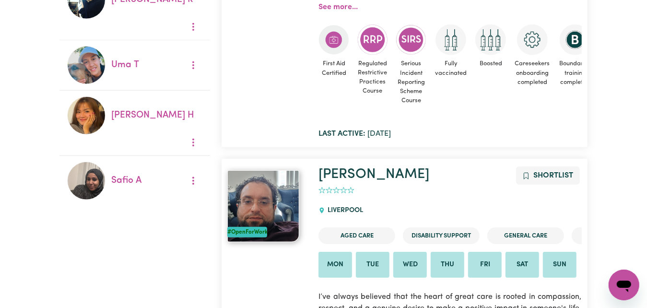
scroll to position [423, 0]
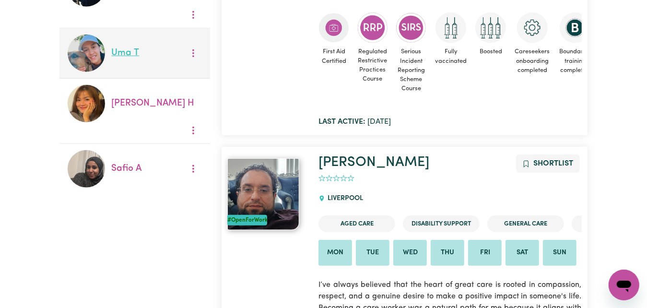
click at [127, 58] on link "Uma T" at bounding box center [125, 52] width 28 height 9
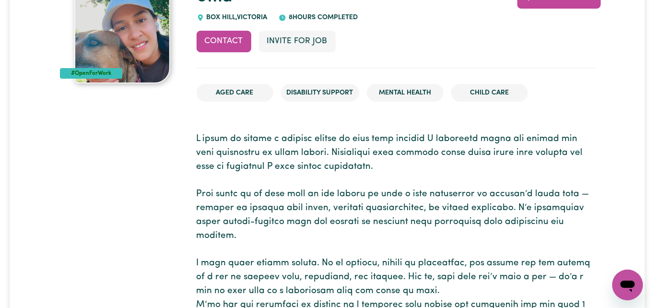
scroll to position [96, 0]
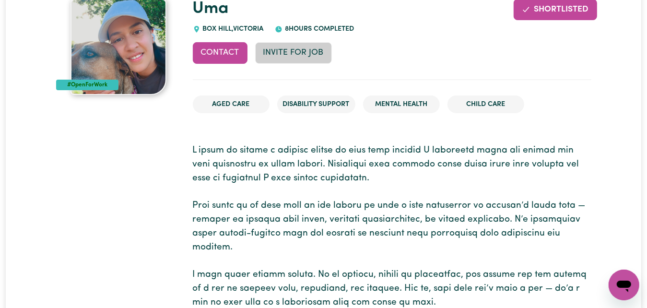
click at [322, 63] on button "Invite for Job" at bounding box center [293, 52] width 77 height 21
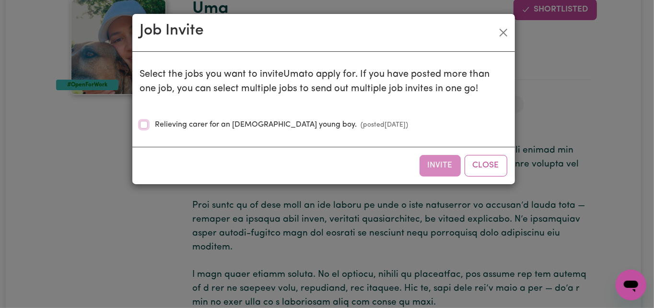
click at [146, 129] on input "Relieving carer for an [DEMOGRAPHIC_DATA] young boy. (posted [DATE] )" at bounding box center [144, 125] width 8 height 8
click at [420, 176] on button "Invite" at bounding box center [440, 165] width 41 height 21
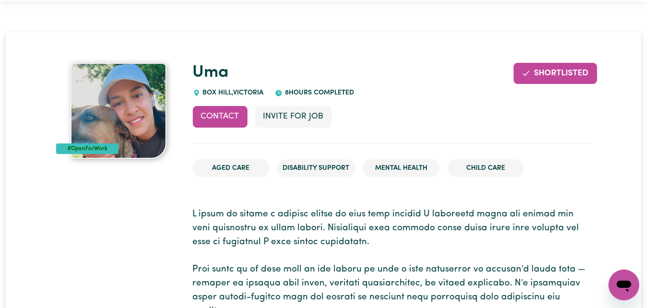
scroll to position [0, 0]
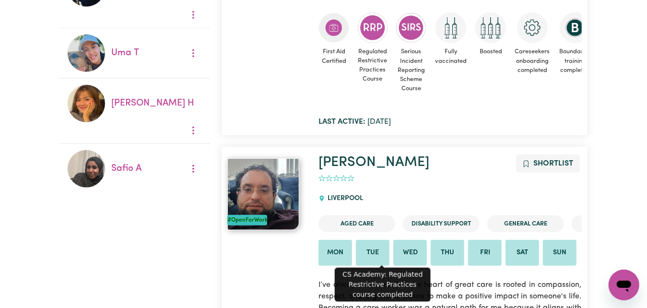
scroll to position [519, 0]
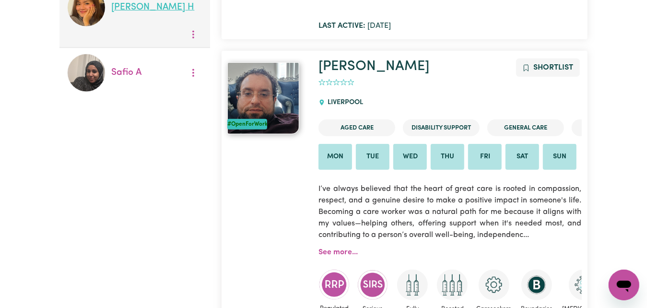
click at [139, 12] on link "[PERSON_NAME] H" at bounding box center [152, 7] width 83 height 9
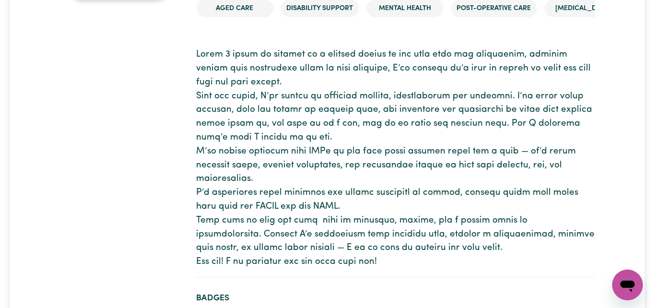
scroll to position [96, 0]
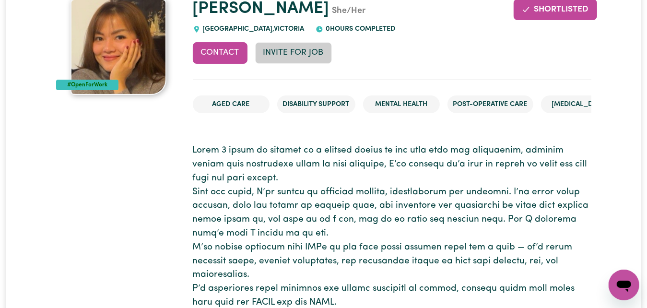
click at [327, 63] on button "Invite for Job" at bounding box center [293, 52] width 77 height 21
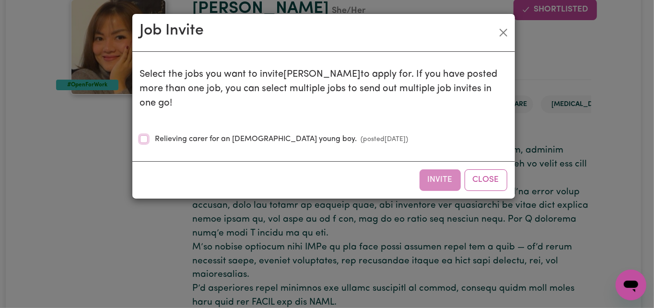
click at [148, 143] on input "Relieving carer for an [DEMOGRAPHIC_DATA] young boy. (posted [DATE] )" at bounding box center [144, 139] width 8 height 8
click at [420, 190] on button "Invite" at bounding box center [440, 179] width 41 height 21
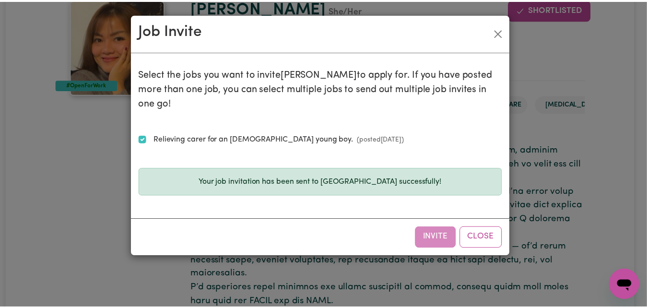
scroll to position [27, 0]
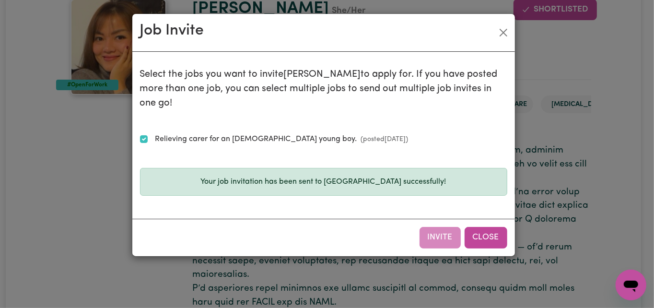
click at [473, 248] on button "Close" at bounding box center [486, 237] width 43 height 21
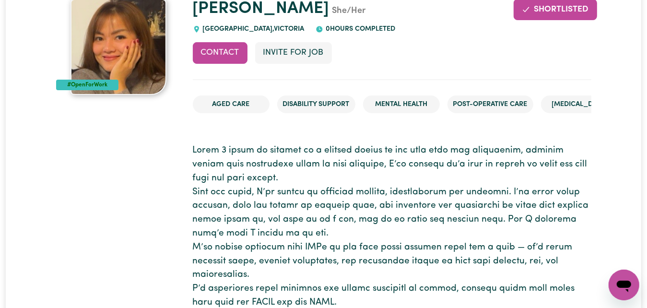
click at [436, 19] on h1 "[PERSON_NAME] She/Her" at bounding box center [392, 9] width 399 height 20
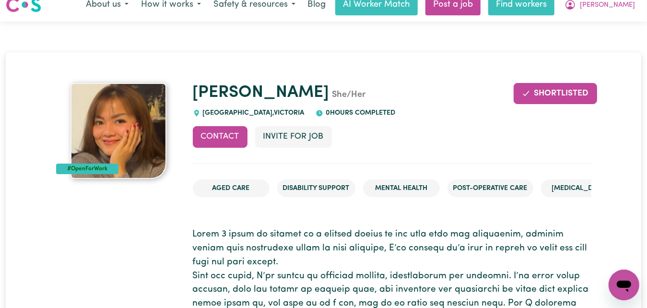
scroll to position [0, 0]
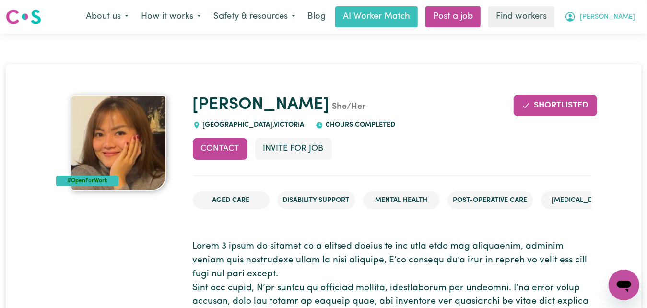
drag, startPoint x: 586, startPoint y: 34, endPoint x: 586, endPoint y: 41, distance: 6.7
click at [586, 27] on button "[PERSON_NAME]" at bounding box center [599, 17] width 83 height 20
click at [576, 64] on link "Logout" at bounding box center [603, 55] width 76 height 18
